Goal: Check status: Check status

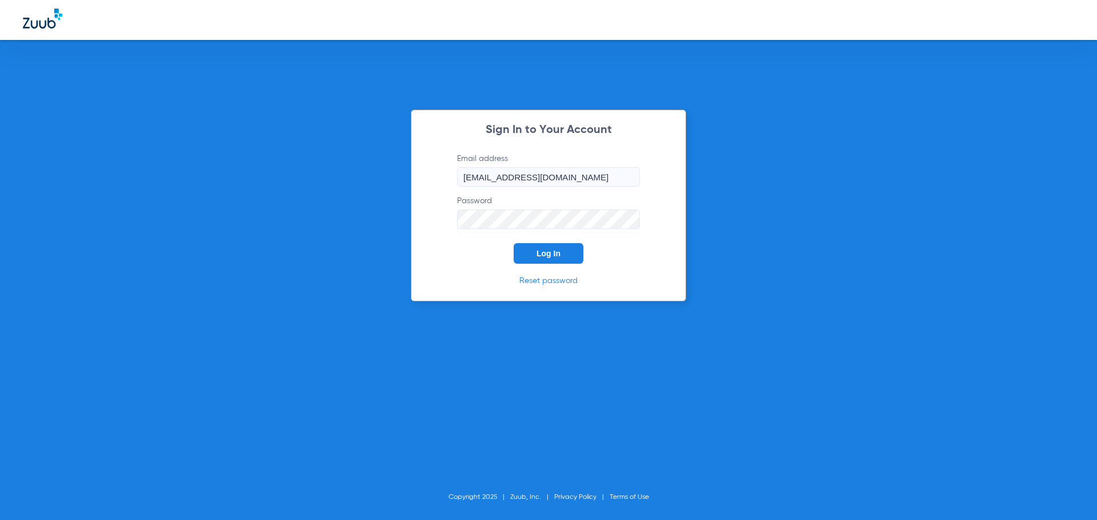
click at [561, 248] on button "Log In" at bounding box center [549, 253] width 70 height 21
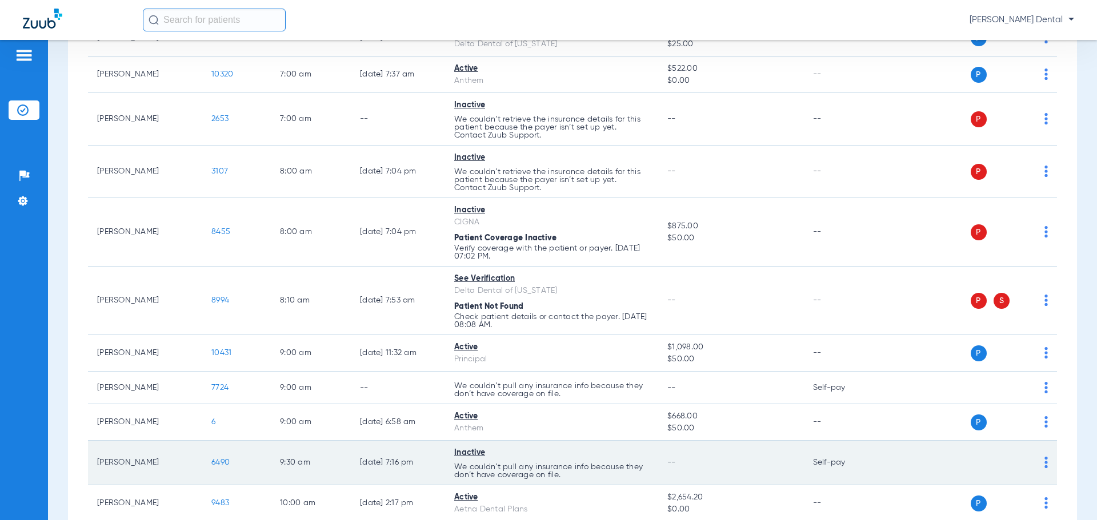
scroll to position [286, 0]
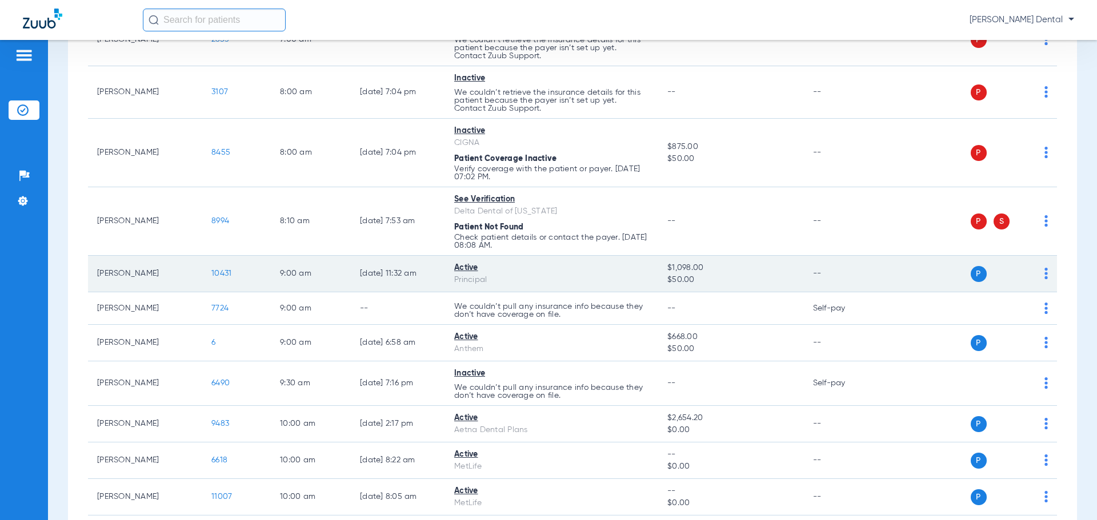
click at [221, 274] on span "10431" at bounding box center [221, 274] width 20 height 8
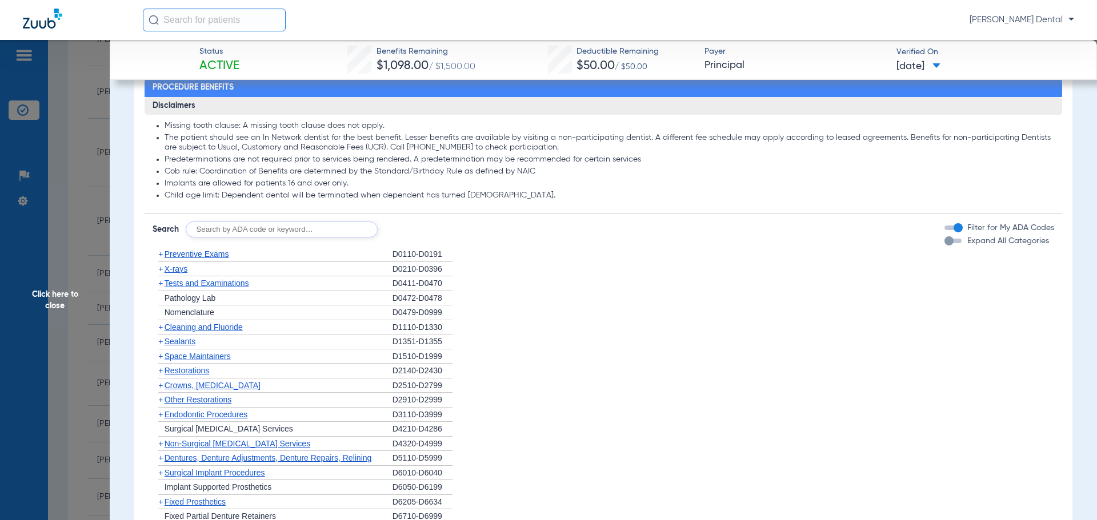
scroll to position [686, 0]
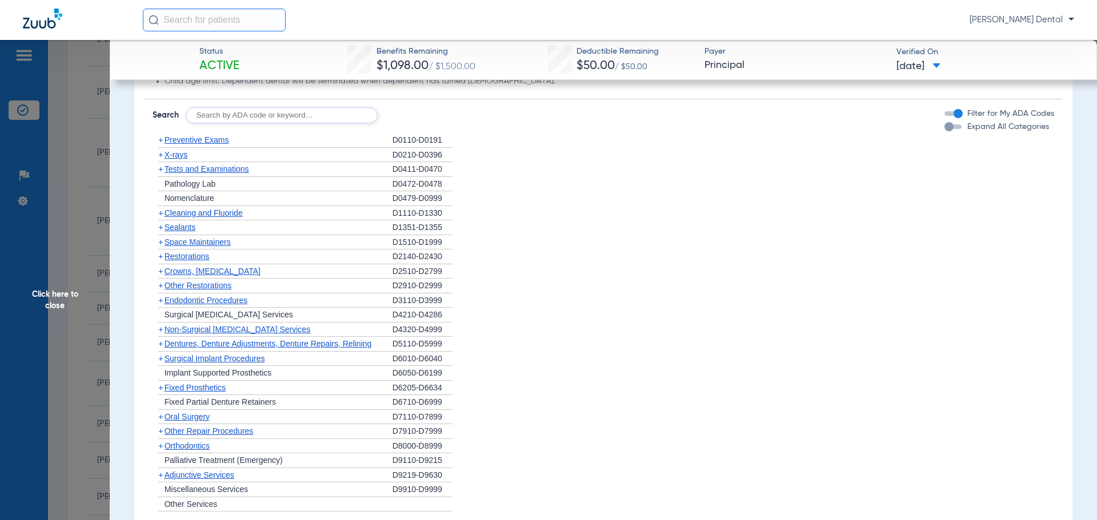
click at [197, 213] on span "Cleaning and Fluoride" at bounding box center [204, 213] width 78 height 9
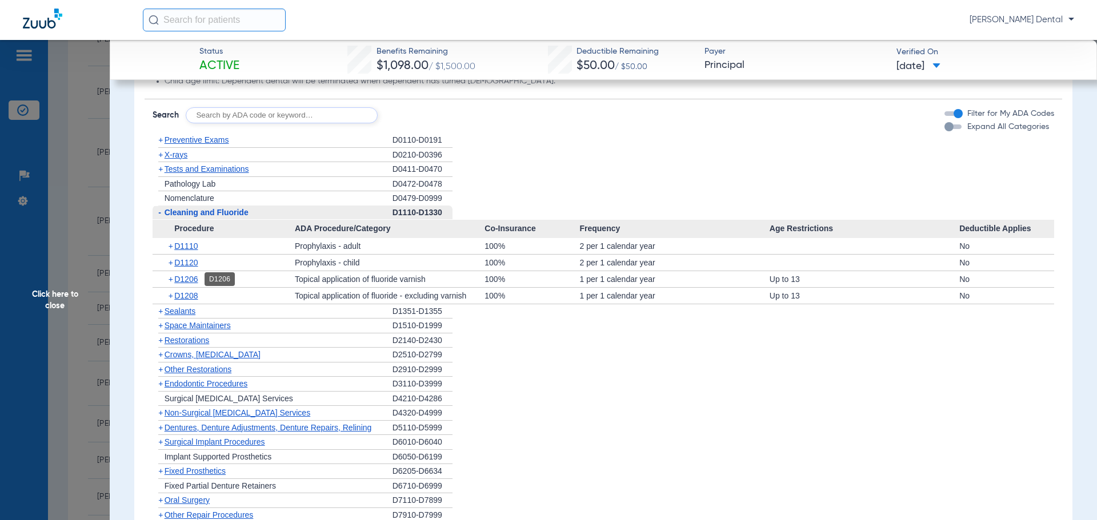
click at [191, 275] on span "D1206" at bounding box center [185, 279] width 23 height 9
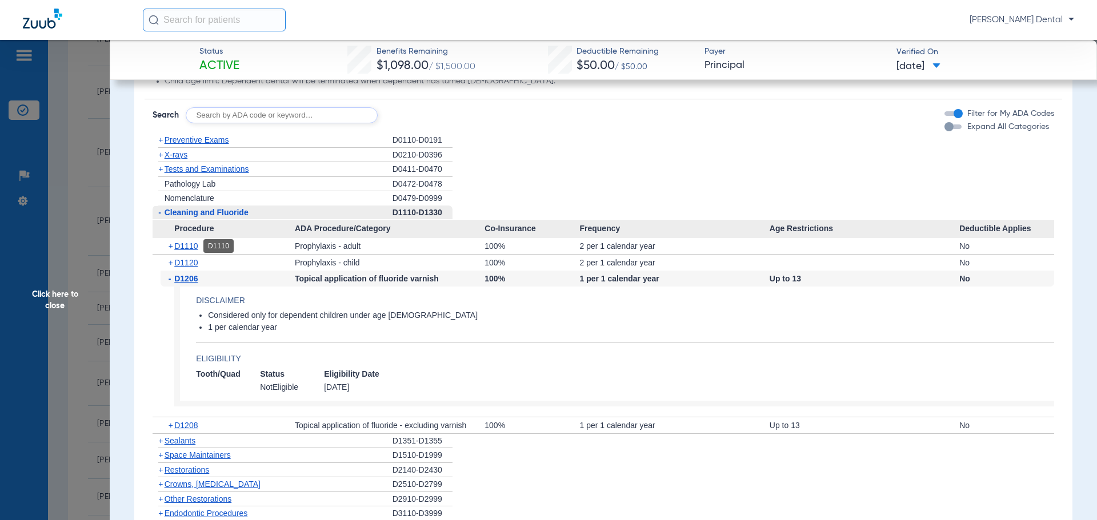
click at [189, 245] on span "D1110" at bounding box center [185, 246] width 23 height 9
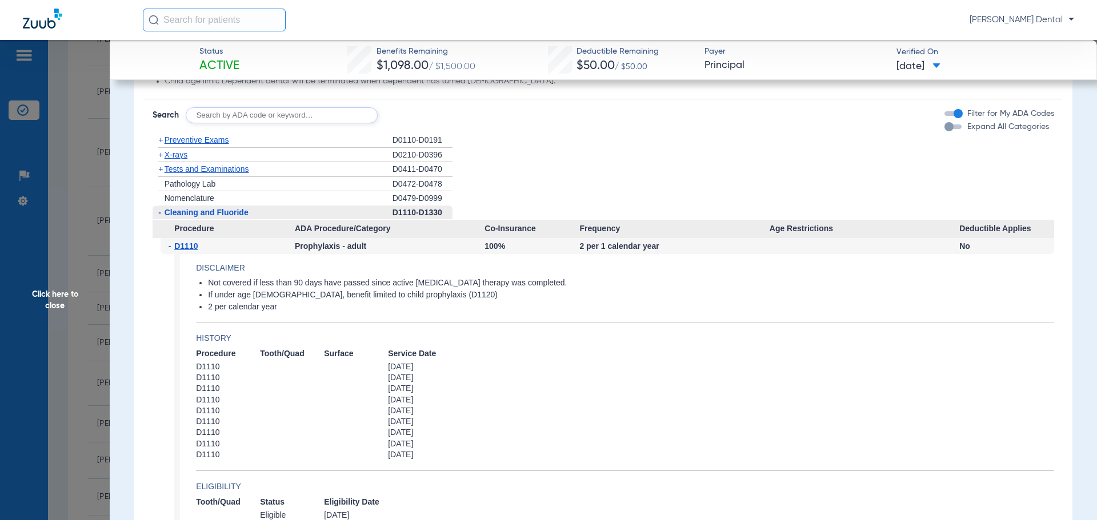
scroll to position [743, 0]
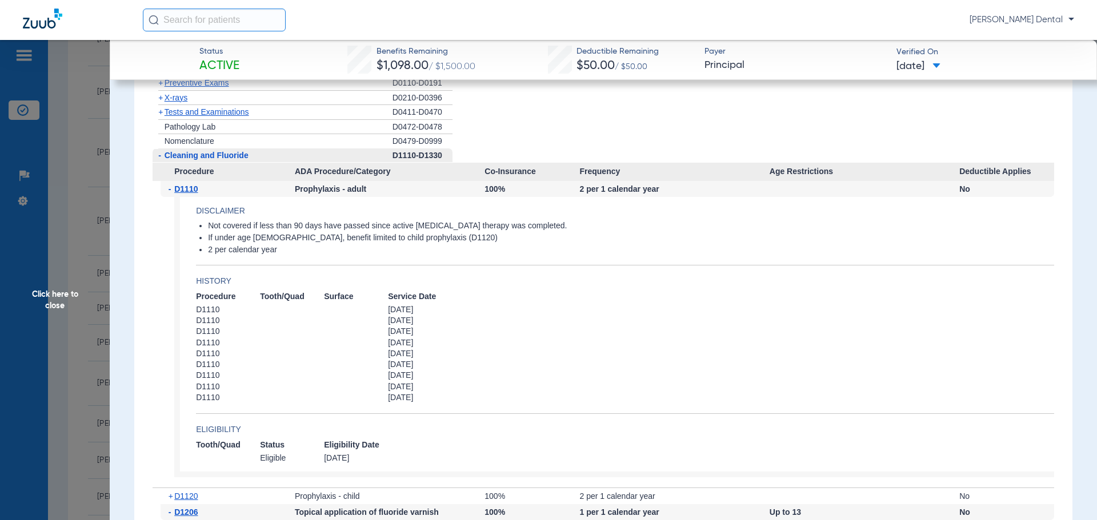
click at [71, 202] on span "Click here to close" at bounding box center [55, 300] width 110 height 520
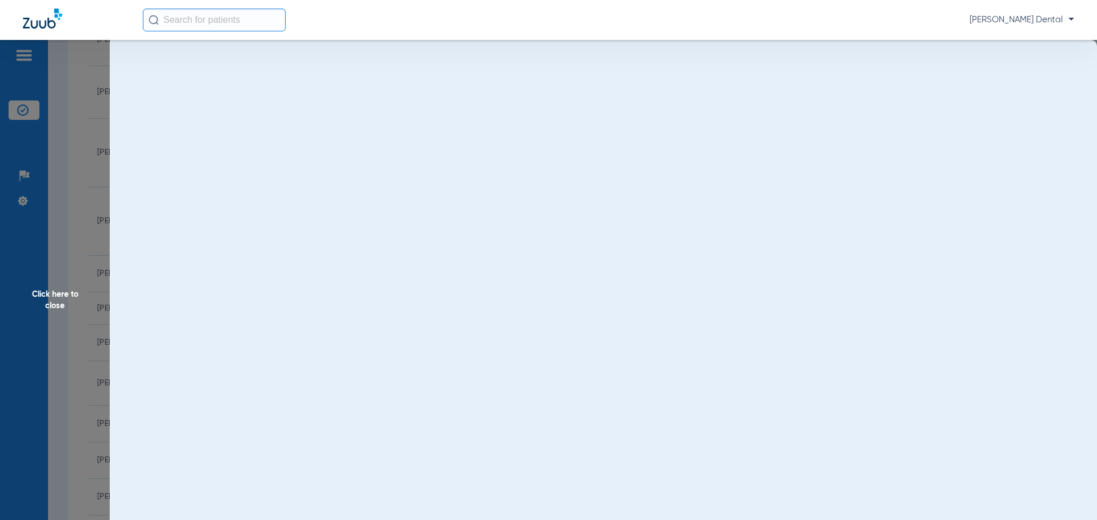
scroll to position [0, 0]
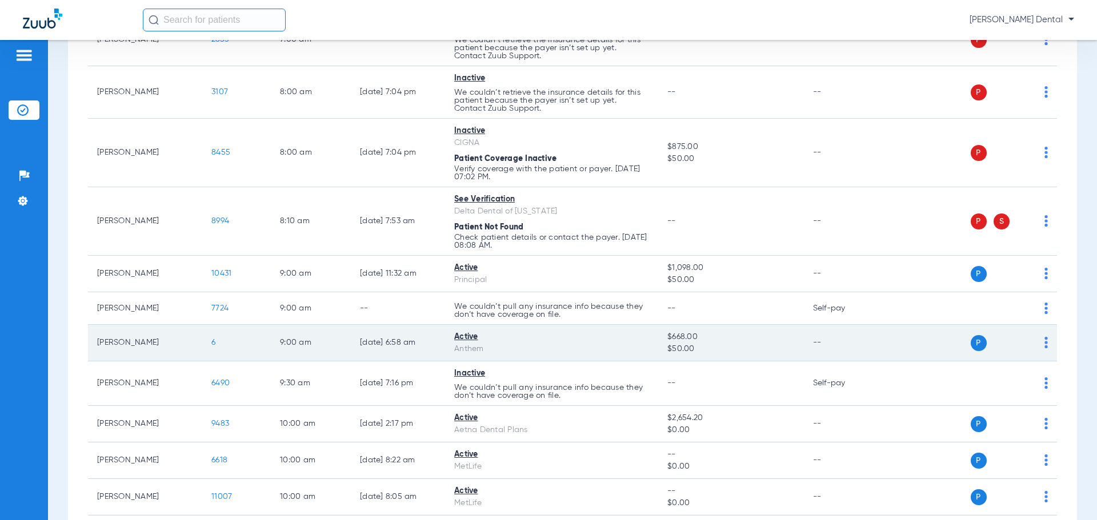
click at [213, 342] on span "6" at bounding box center [213, 343] width 4 height 8
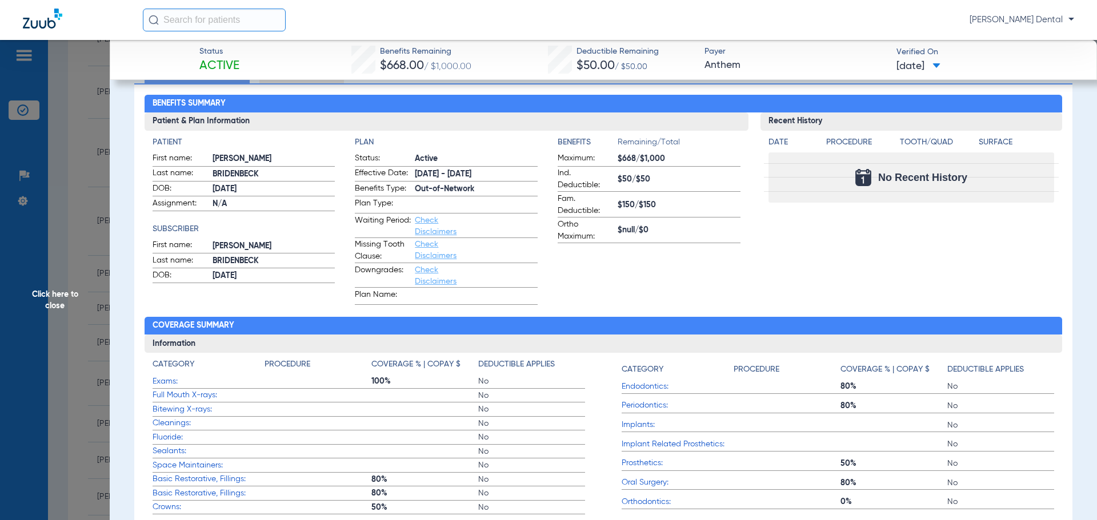
scroll to position [57, 0]
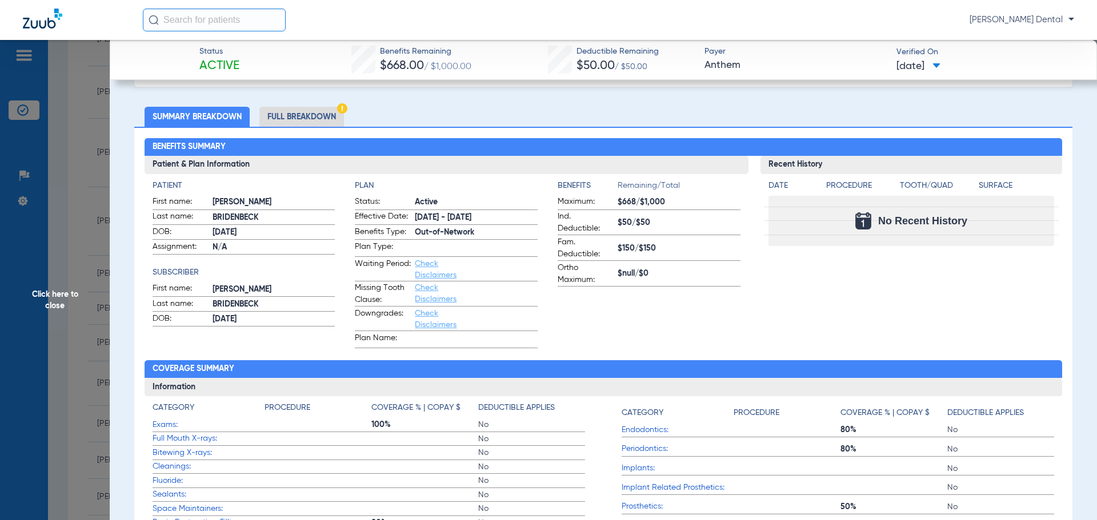
click at [62, 308] on span "Click here to close" at bounding box center [55, 300] width 110 height 520
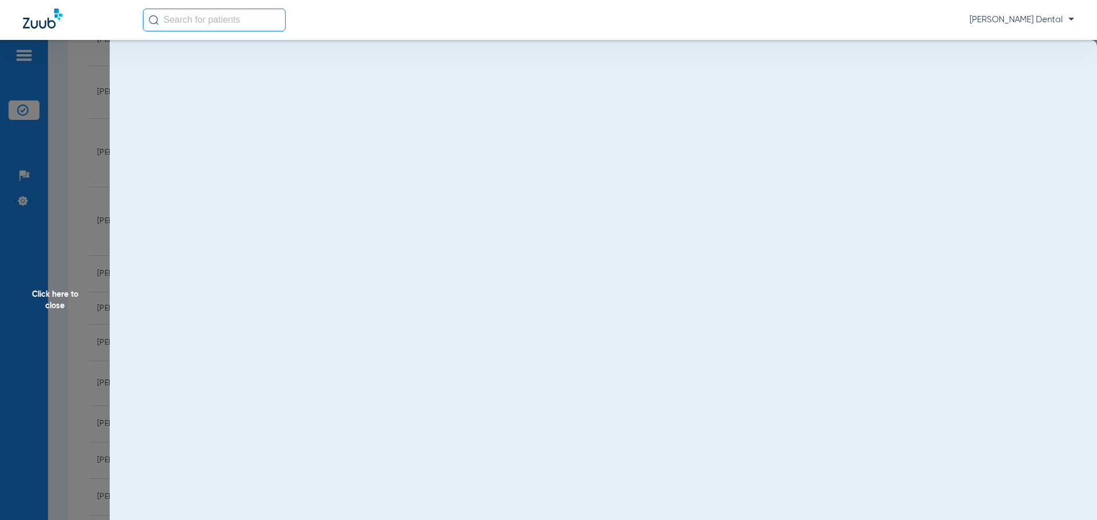
scroll to position [0, 0]
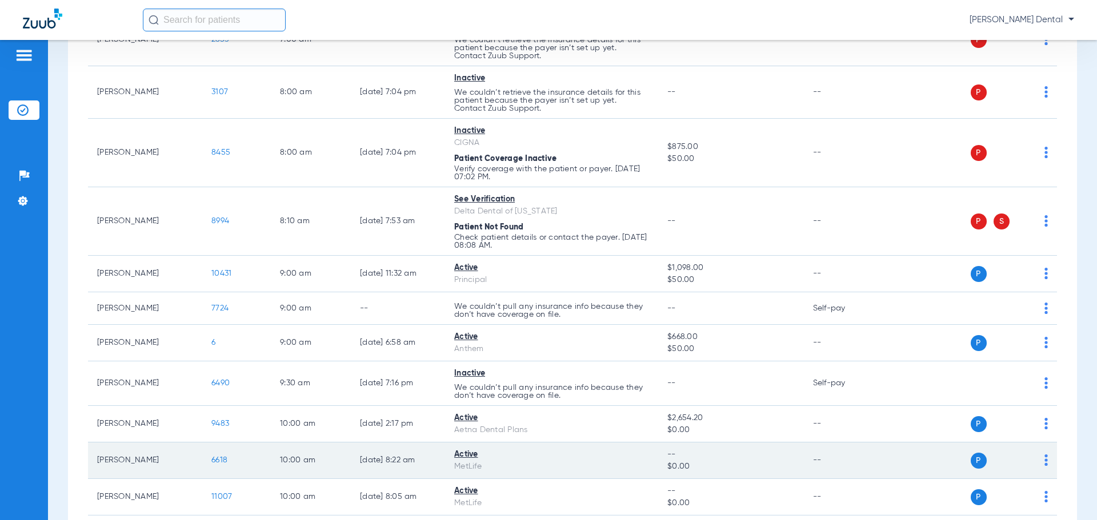
click at [215, 458] on span "6618" at bounding box center [219, 460] width 16 height 8
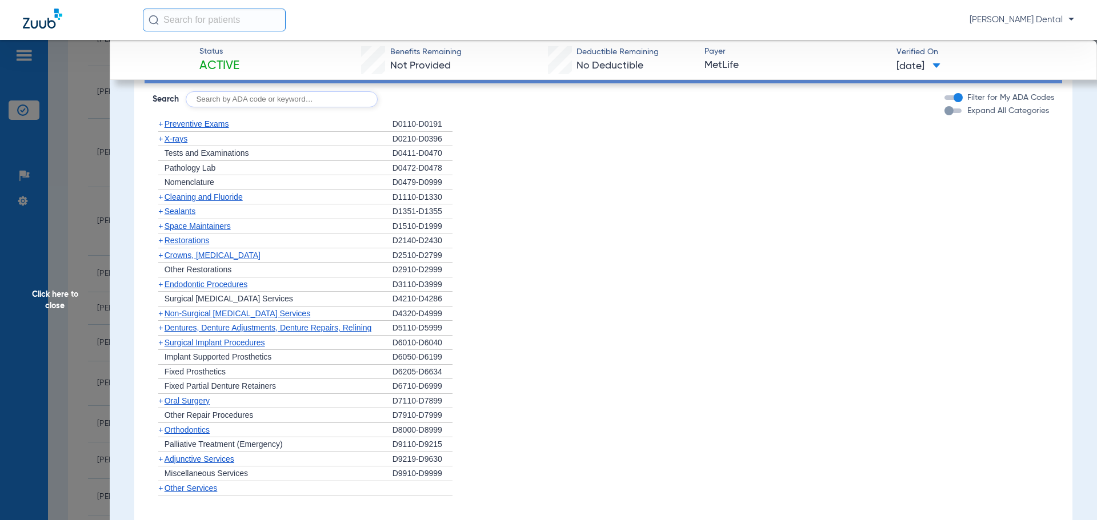
scroll to position [571, 0]
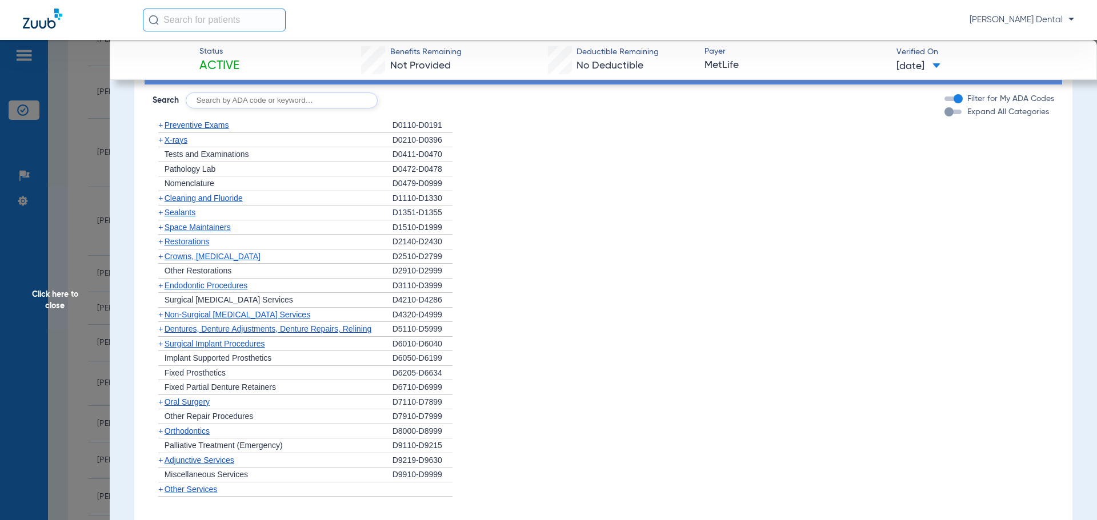
click at [186, 203] on span "Cleaning and Fluoride" at bounding box center [204, 198] width 78 height 9
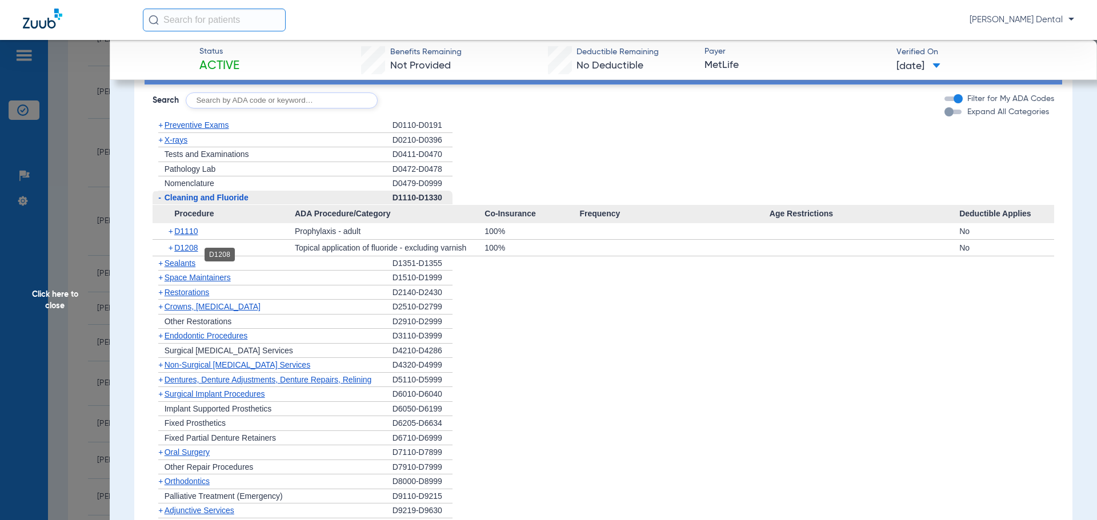
click at [189, 253] on span "D1208" at bounding box center [185, 247] width 23 height 9
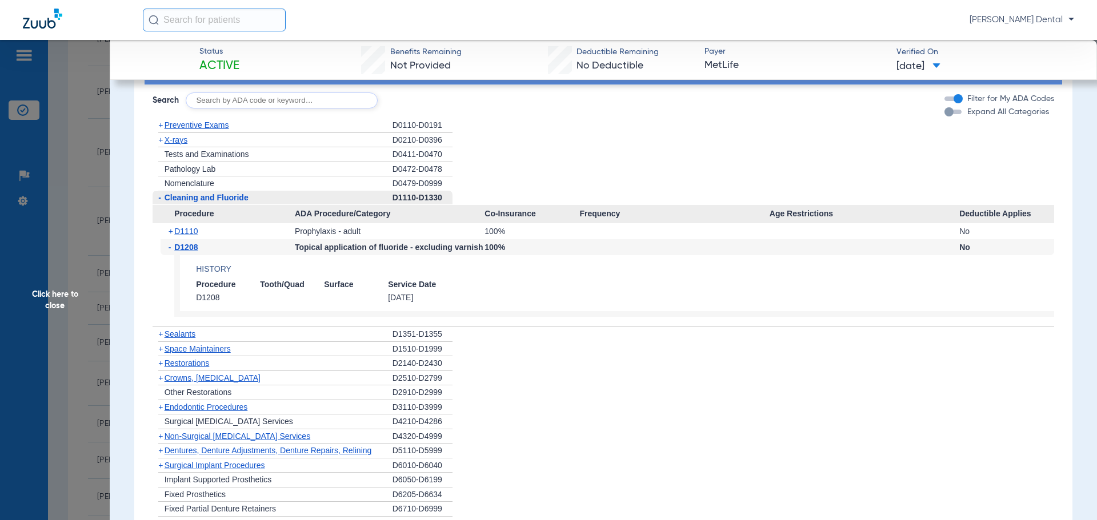
click at [87, 147] on span "Click here to close" at bounding box center [55, 300] width 110 height 520
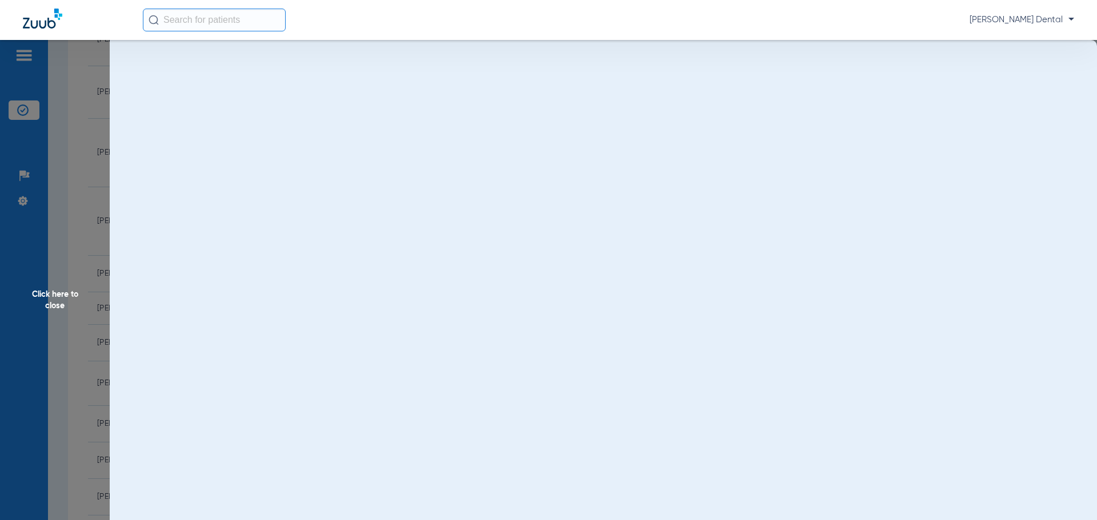
scroll to position [0, 0]
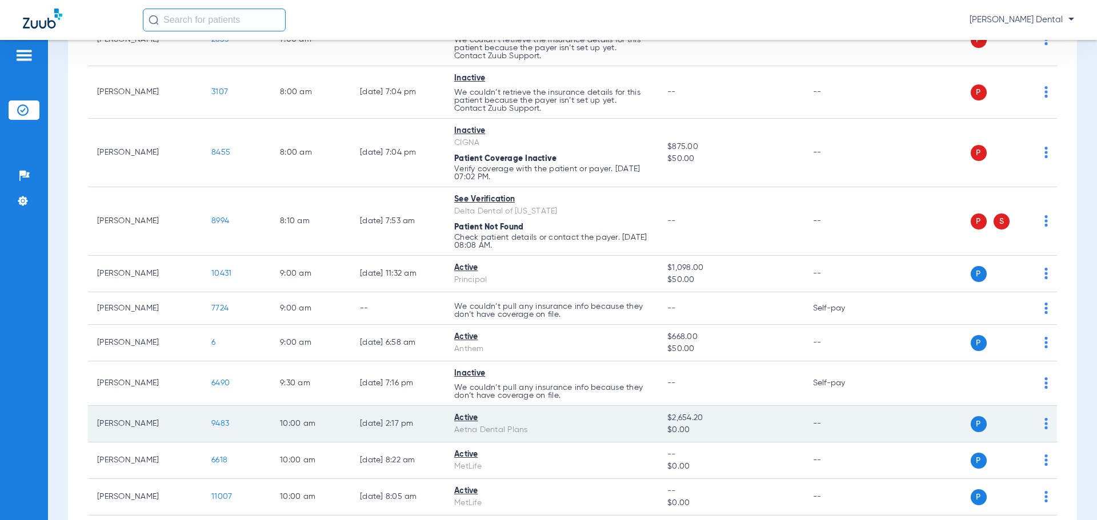
click at [222, 423] on span "9483" at bounding box center [220, 424] width 18 height 8
